Goal: Navigation & Orientation: Go to known website

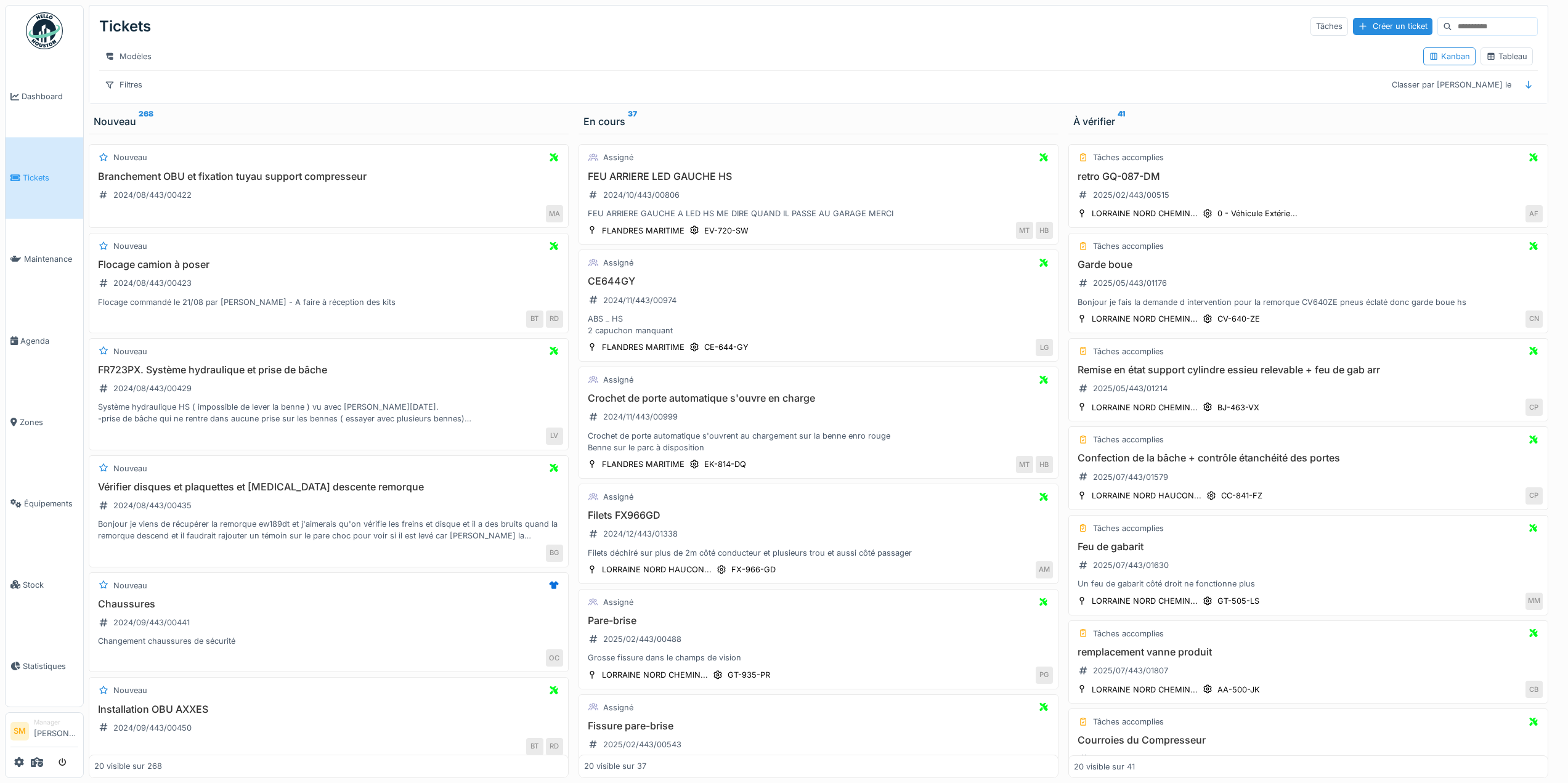
drag, startPoint x: 0, startPoint y: 0, endPoint x: 52, endPoint y: 32, distance: 61.1
click at [52, 32] on img at bounding box center [44, 31] width 37 height 37
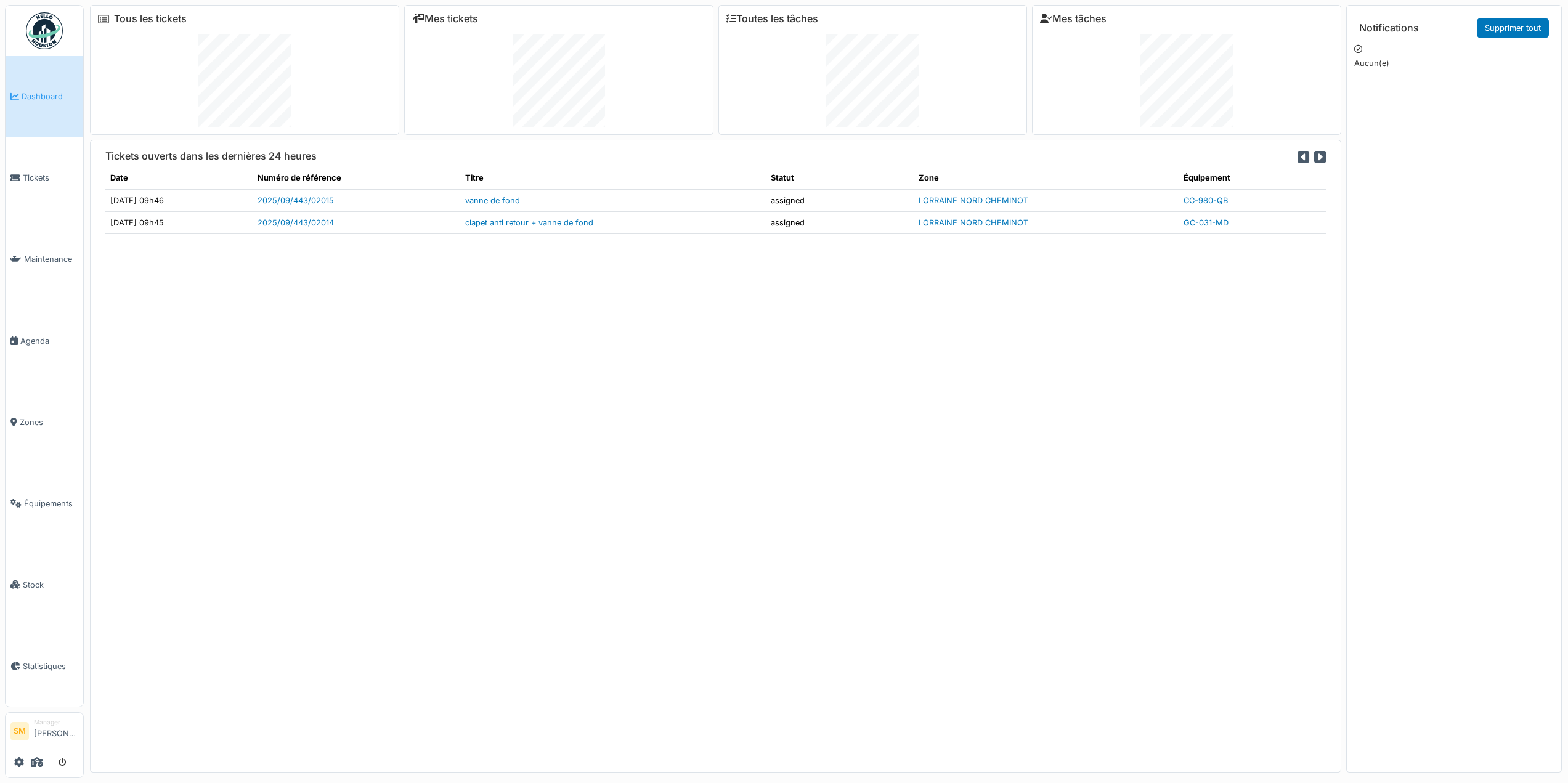
click at [43, 32] on img at bounding box center [44, 31] width 37 height 37
